Goal: Complete application form

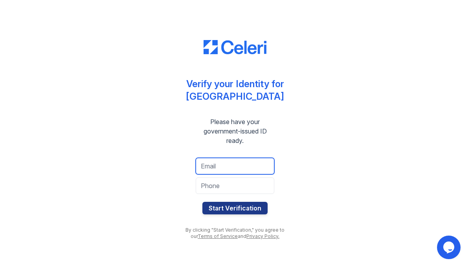
click at [249, 164] on input "email" at bounding box center [235, 166] width 79 height 16
type input "[EMAIL_ADDRESS][DOMAIN_NAME]"
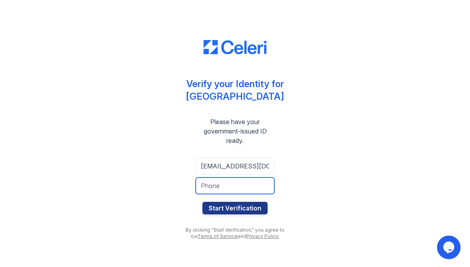
click at [245, 186] on input "tel" at bounding box center [235, 185] width 79 height 16
type input "9173591894"
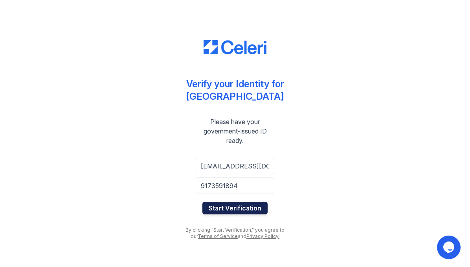
click at [251, 207] on button "Start Verification" at bounding box center [234, 208] width 65 height 13
